Goal: Task Accomplishment & Management: Use online tool/utility

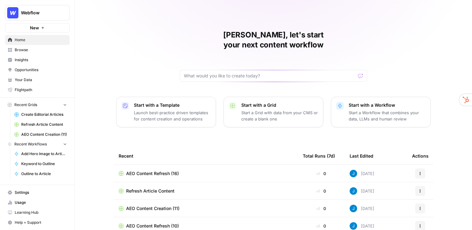
click at [142, 62] on div "[PERSON_NAME], let's start your next content workflow Start with a Template Lau…" at bounding box center [273, 148] width 397 height 297
click at [33, 79] on span "Your Data" at bounding box center [41, 80] width 52 height 6
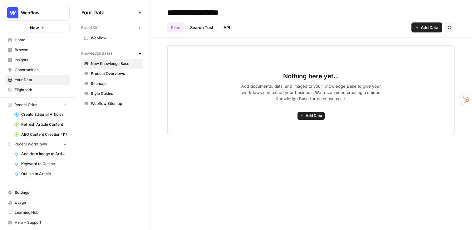
click at [114, 35] on span "Webflow" at bounding box center [116, 38] width 50 height 6
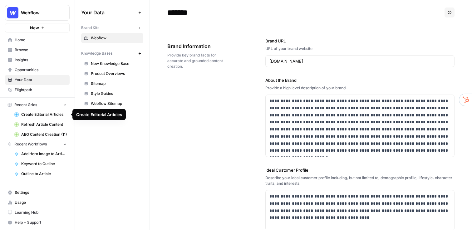
click at [40, 113] on span "Create Editorial Articles" at bounding box center [44, 115] width 46 height 6
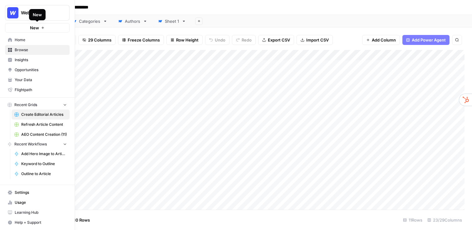
click at [27, 27] on button "New" at bounding box center [37, 27] width 65 height 9
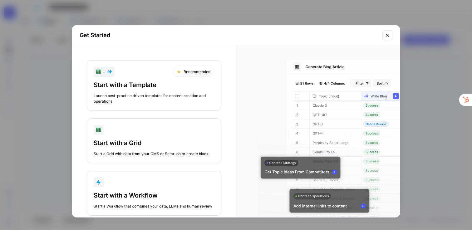
click at [127, 88] on div "Start with a Template" at bounding box center [154, 85] width 121 height 9
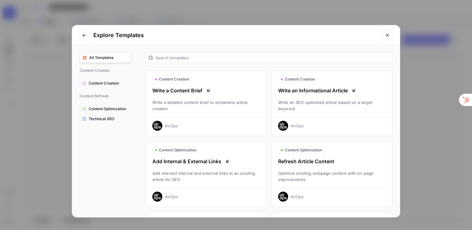
click at [387, 33] on icon "Close modal" at bounding box center [387, 35] width 5 height 5
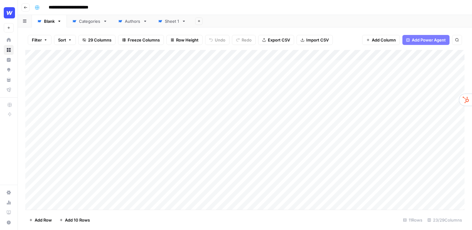
click at [268, 55] on div "Add Column" at bounding box center [245, 130] width 440 height 160
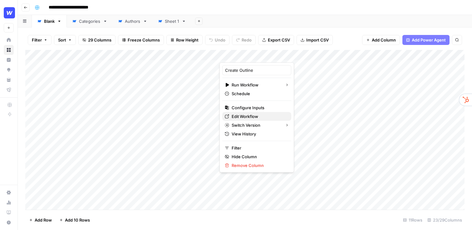
click at [254, 116] on span "Edit Workflow" at bounding box center [259, 116] width 55 height 6
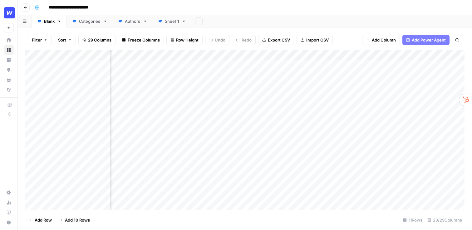
scroll to position [1, 94]
click at [232, 83] on div "Add Column" at bounding box center [245, 130] width 440 height 160
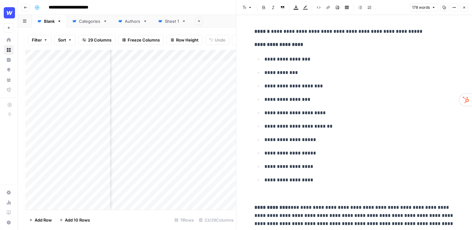
click at [465, 6] on icon "button" at bounding box center [465, 8] width 4 height 4
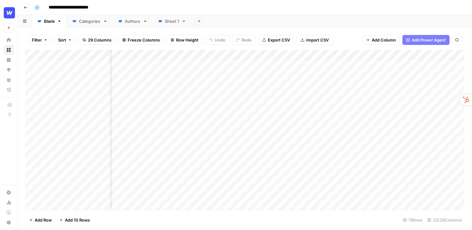
scroll to position [1, 134]
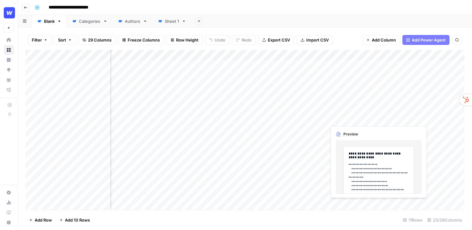
click at [341, 116] on div "Add Column" at bounding box center [245, 130] width 440 height 160
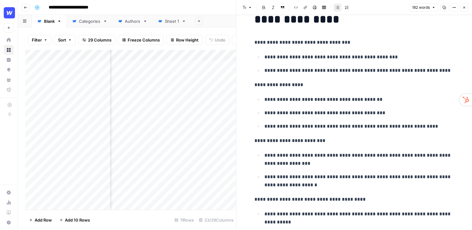
scroll to position [30, 0]
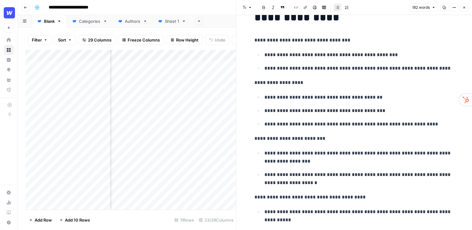
click at [467, 11] on button "Close" at bounding box center [465, 7] width 8 height 8
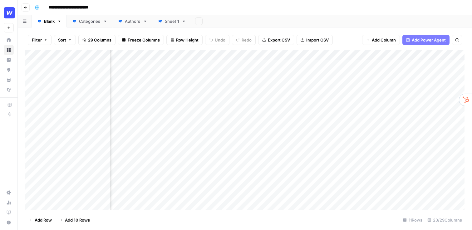
scroll to position [1, 248]
click at [313, 55] on div "Add Column" at bounding box center [245, 130] width 440 height 160
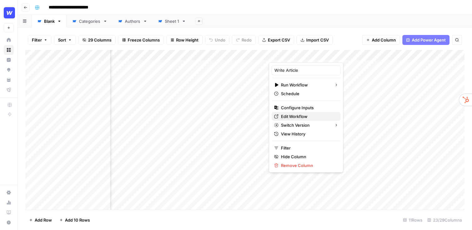
click at [304, 116] on span "Edit Workflow" at bounding box center [308, 116] width 55 height 6
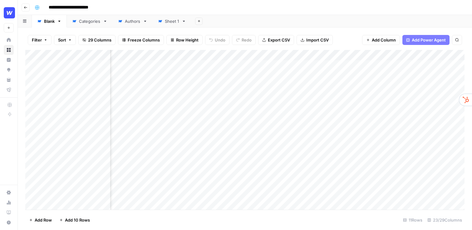
scroll to position [1, 356]
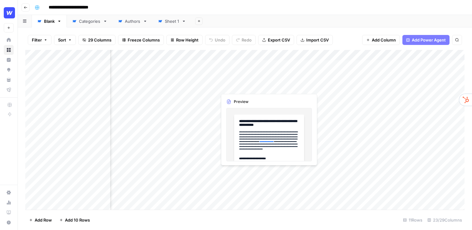
click at [234, 87] on div "Add Column" at bounding box center [245, 130] width 440 height 160
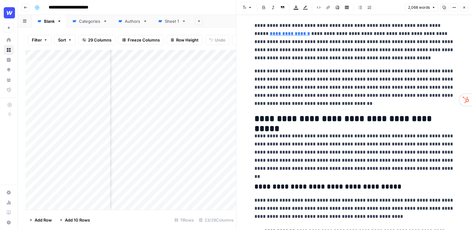
scroll to position [266, 0]
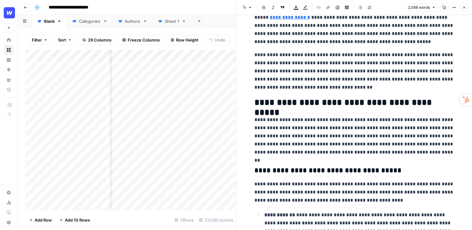
click at [463, 9] on button "Close" at bounding box center [465, 7] width 8 height 8
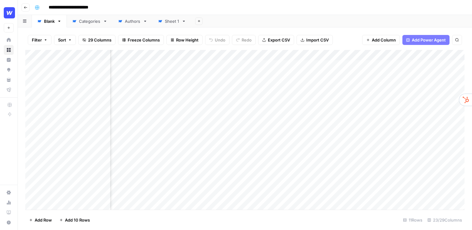
scroll to position [1, 376]
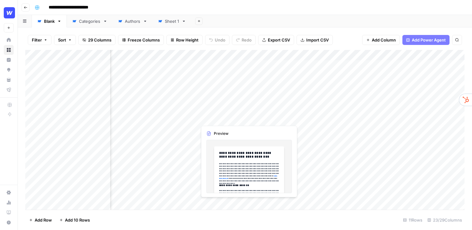
click at [213, 97] on div "Add Column" at bounding box center [245, 130] width 440 height 160
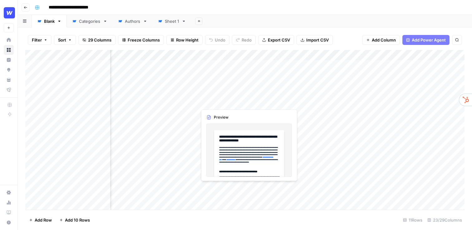
click at [213, 97] on div "Add Column" at bounding box center [245, 130] width 440 height 160
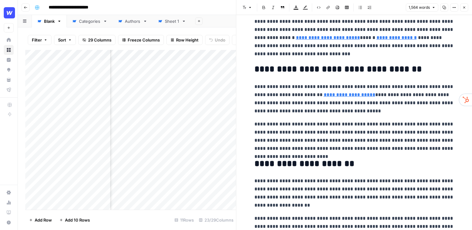
scroll to position [84, 0]
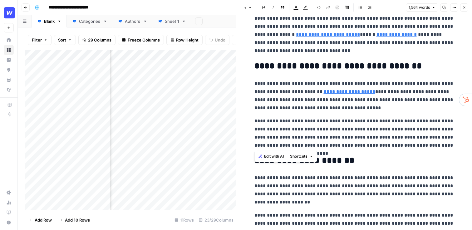
drag, startPoint x: 451, startPoint y: 147, endPoint x: 254, endPoint y: 121, distance: 199.1
click at [341, 110] on p "**********" at bounding box center [355, 96] width 200 height 32
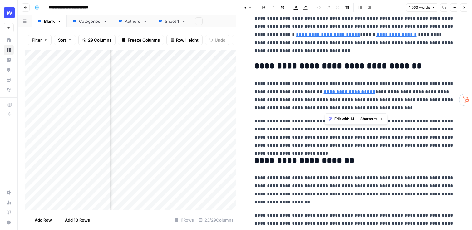
click at [325, 110] on p "**********" at bounding box center [355, 96] width 200 height 32
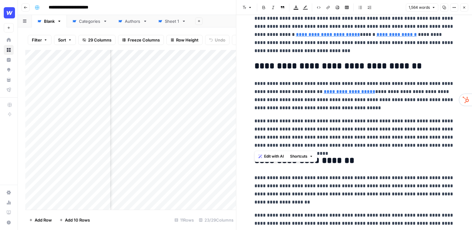
drag, startPoint x: 450, startPoint y: 147, endPoint x: 250, endPoint y: 117, distance: 202.5
click at [465, 10] on button "Close" at bounding box center [465, 7] width 8 height 8
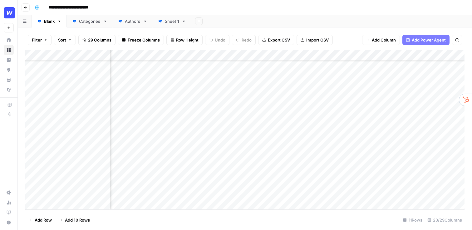
scroll to position [39, 242]
click at [303, 189] on div "Add Column" at bounding box center [245, 130] width 440 height 160
click at [464, 205] on icon "close" at bounding box center [463, 205] width 3 height 3
click at [297, 173] on div "Add Column" at bounding box center [245, 130] width 440 height 160
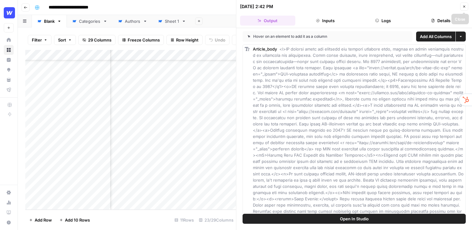
click at [466, 6] on icon "button" at bounding box center [465, 7] width 4 height 4
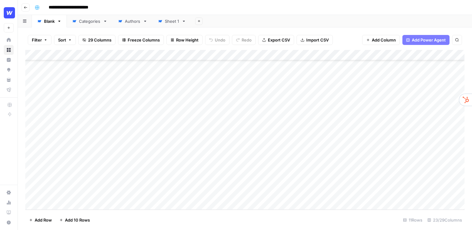
scroll to position [39, 0]
click at [314, 158] on div "Add Column" at bounding box center [245, 130] width 440 height 160
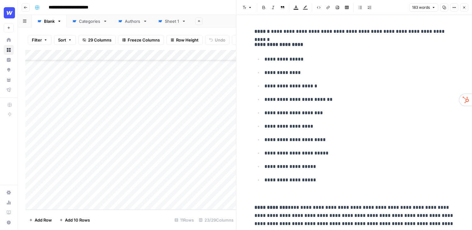
click at [464, 6] on icon "button" at bounding box center [465, 8] width 4 height 4
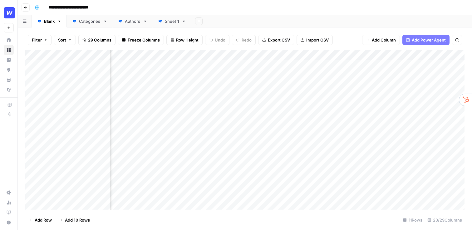
scroll to position [0, 219]
click at [412, 41] on span "Add Power Agent" at bounding box center [429, 40] width 34 height 6
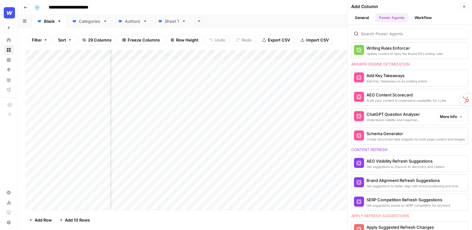
scroll to position [237, 0]
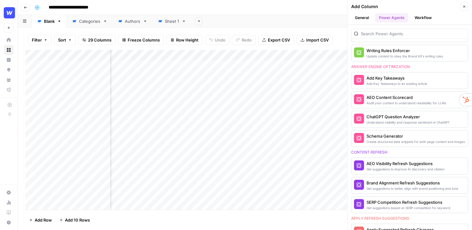
click at [188, 8] on div "**********" at bounding box center [249, 7] width 434 height 10
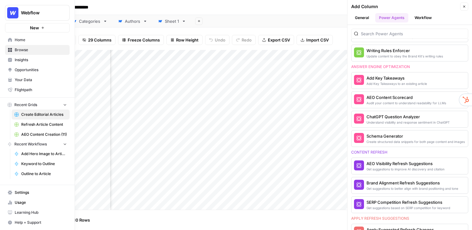
click at [35, 125] on span "Refresh Article Content" at bounding box center [44, 125] width 46 height 6
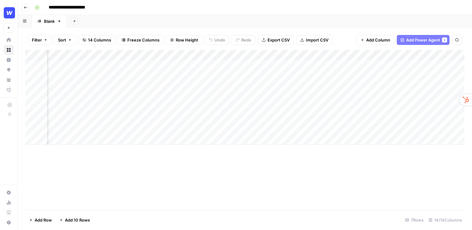
scroll to position [0, 254]
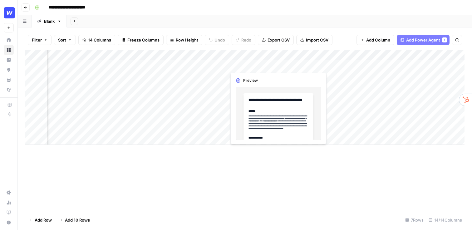
click at [250, 66] on div "Add Column" at bounding box center [245, 97] width 440 height 95
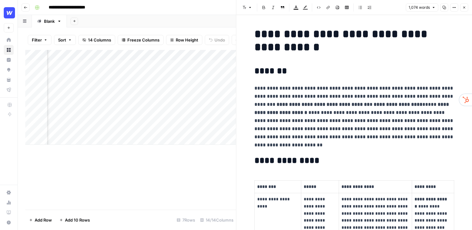
click at [466, 8] on icon "button" at bounding box center [465, 8] width 4 height 4
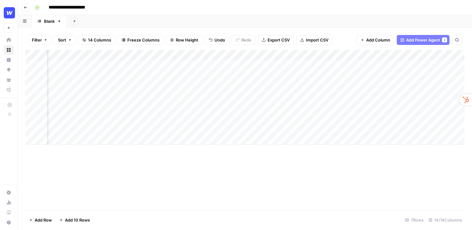
scroll to position [0, 337]
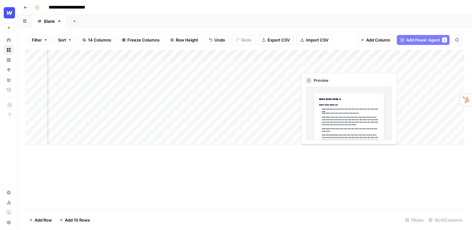
click at [322, 66] on div "Add Column" at bounding box center [245, 97] width 440 height 95
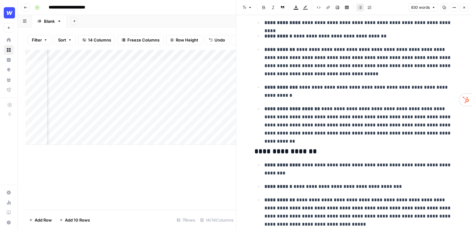
scroll to position [47, 0]
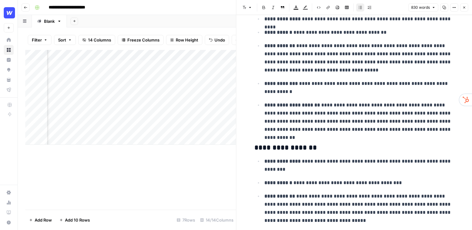
click at [465, 7] on icon "button" at bounding box center [465, 8] width 2 height 2
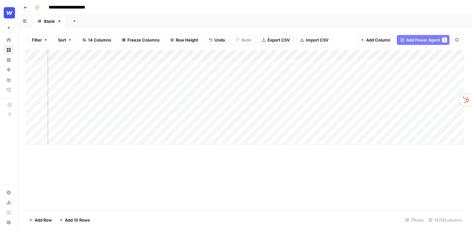
scroll to position [0, 542]
click at [283, 76] on div "Add Column" at bounding box center [245, 97] width 440 height 95
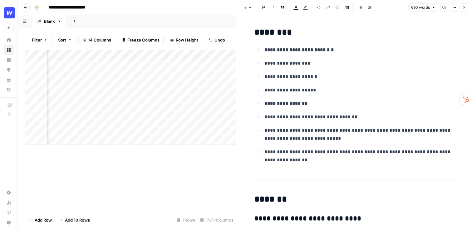
click at [463, 9] on icon "button" at bounding box center [465, 8] width 4 height 4
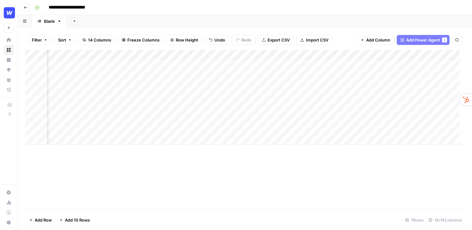
scroll to position [0, 626]
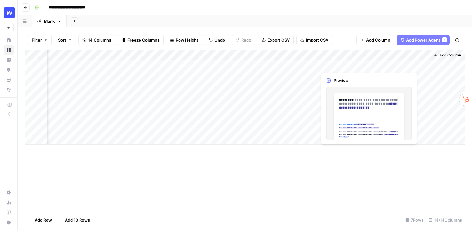
click at [341, 64] on div "Add Column" at bounding box center [245, 97] width 440 height 95
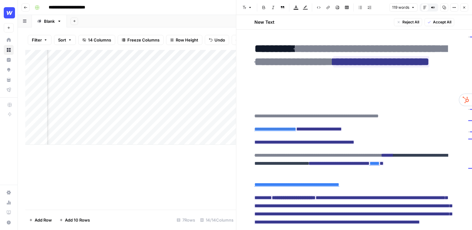
scroll to position [35, 0]
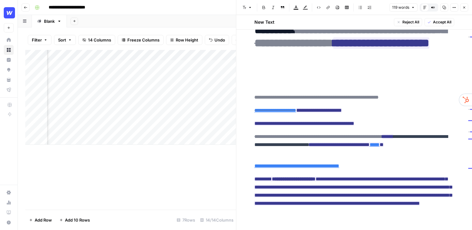
click at [466, 8] on icon "button" at bounding box center [465, 8] width 4 height 4
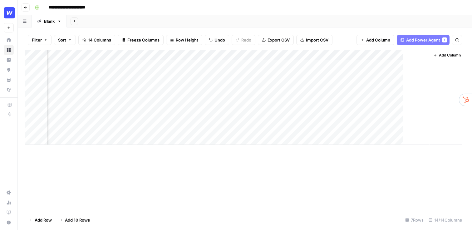
scroll to position [0, 618]
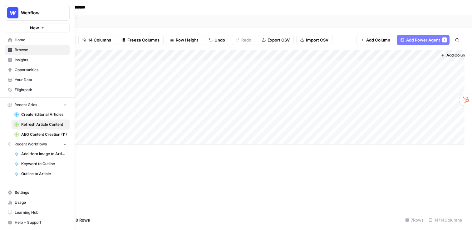
click at [30, 119] on link "Create Editorial Articles" at bounding box center [41, 115] width 58 height 10
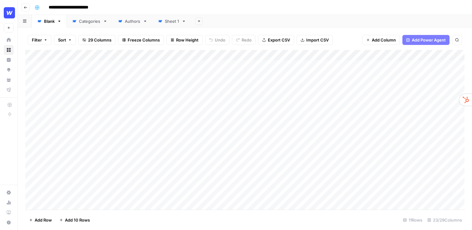
scroll to position [39, 0]
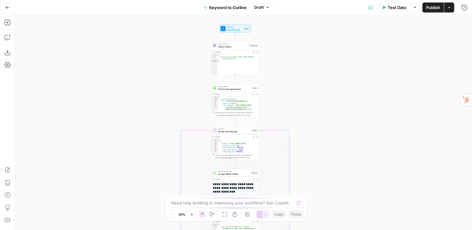
drag, startPoint x: 188, startPoint y: 48, endPoint x: 187, endPoint y: 84, distance: 36.2
click at [187, 84] on div "true false Workflow Input Settings Inputs LLM · GPT-4o Search Query Step 40 Out…" at bounding box center [243, 122] width 457 height 215
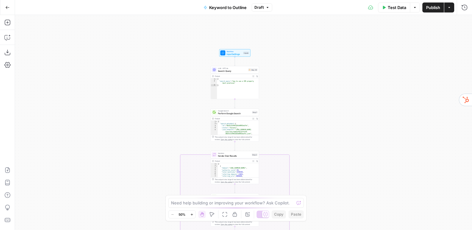
click at [187, 84] on div "true false Workflow Input Settings Inputs LLM · GPT-4o Search Query Step 40 Out…" at bounding box center [243, 122] width 457 height 215
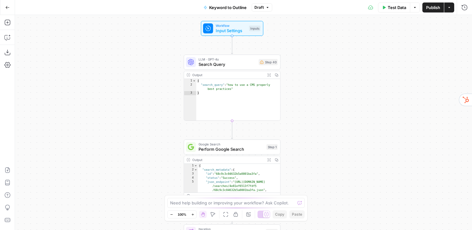
drag, startPoint x: 187, startPoint y: 84, endPoint x: 137, endPoint y: 91, distance: 50.8
click at [137, 91] on div "true false Workflow Input Settings Inputs LLM · GPT-4o Search Query Step 40 Out…" at bounding box center [243, 122] width 457 height 215
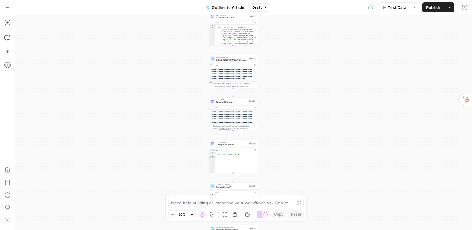
click at [272, 129] on div "true false Workflow Input Settings Inputs LLM · GPT-4o Extract Outline Structur…" at bounding box center [243, 122] width 457 height 215
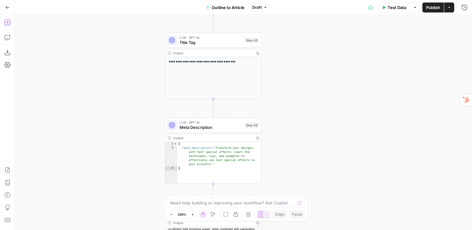
click at [7, 19] on button "Add Steps" at bounding box center [7, 22] width 10 height 10
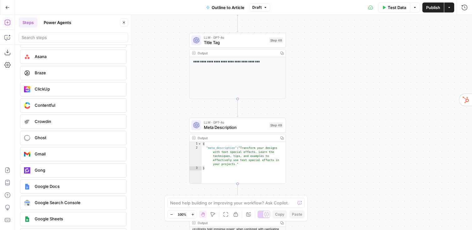
scroll to position [1195, 0]
